Goal: Download file/media

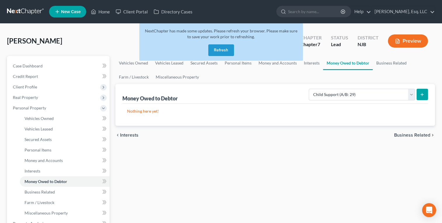
select select "child_support"
click at [221, 51] on button "Refresh" at bounding box center [221, 50] width 26 height 12
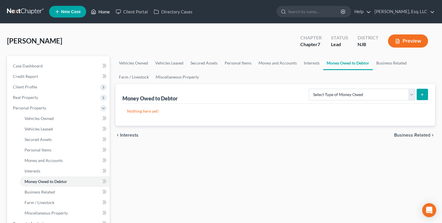
click at [103, 11] on link "Home" at bounding box center [100, 11] width 25 height 11
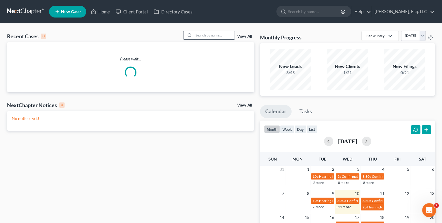
click at [197, 36] on input "search" at bounding box center [214, 35] width 41 height 8
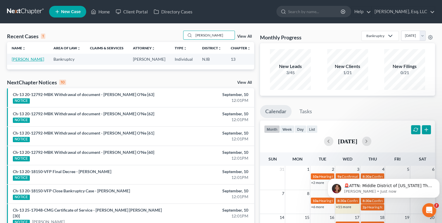
type input "[PERSON_NAME]"
click at [17, 62] on link "[PERSON_NAME]" at bounding box center [28, 59] width 32 height 5
select select "0"
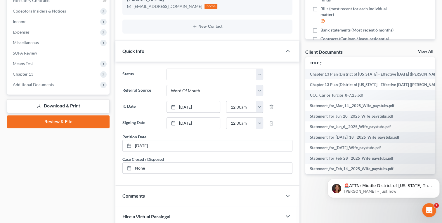
scroll to position [172, 0]
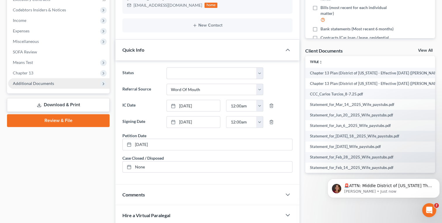
click at [26, 85] on span "Additional Documents" at bounding box center [58, 83] width 101 height 11
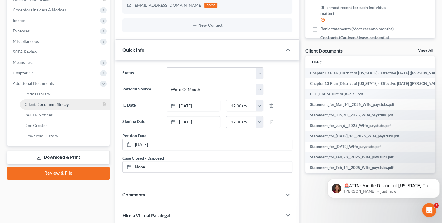
click at [33, 106] on span "Client Document Storage" at bounding box center [48, 104] width 46 height 5
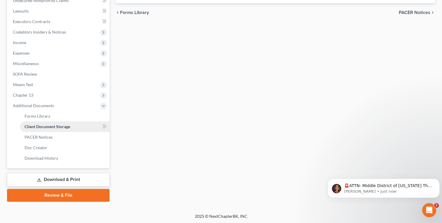
scroll to position [119, 0]
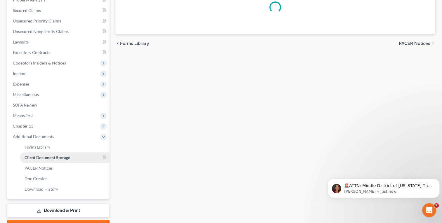
select select "9"
select select "19"
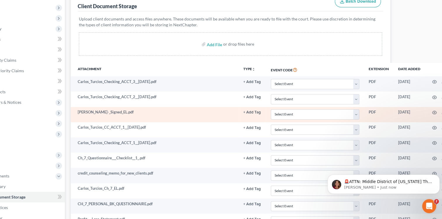
scroll to position [80, 78]
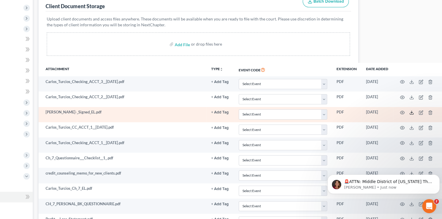
click at [412, 111] on line at bounding box center [412, 112] width 0 height 2
